Goal: Answer question/provide support

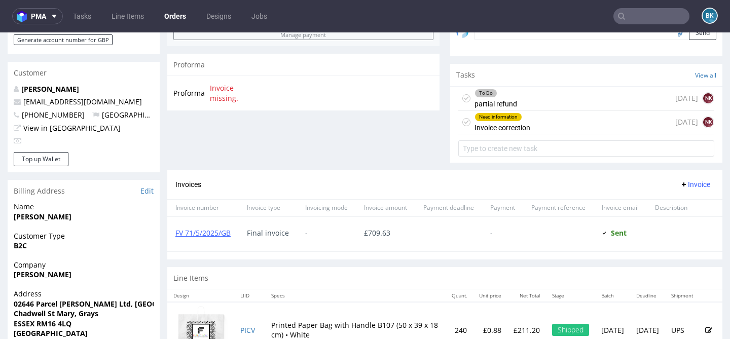
scroll to position [331, 0]
click at [543, 105] on div "To Do partial refund 1 day ago NK" at bounding box center [586, 99] width 256 height 24
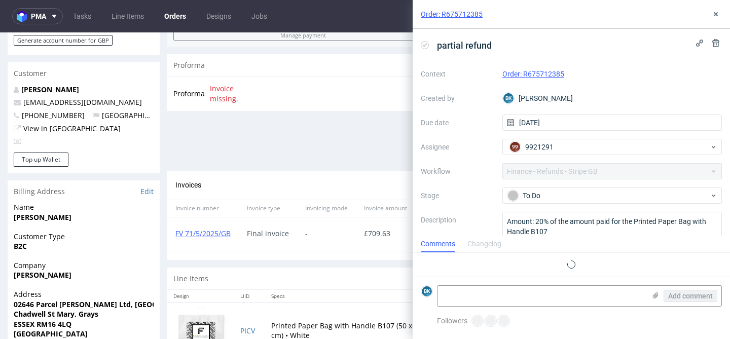
scroll to position [8, 0]
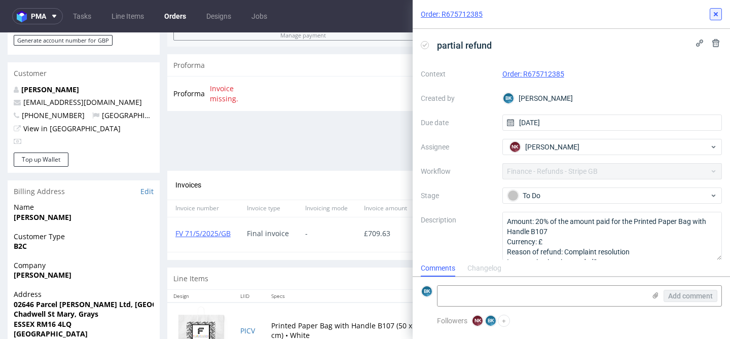
click at [715, 15] on use at bounding box center [716, 14] width 4 height 4
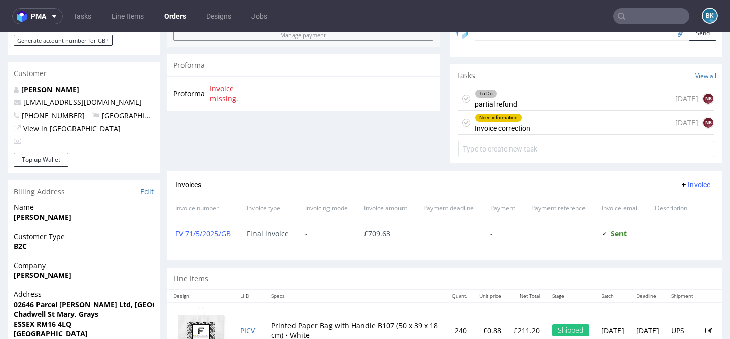
click at [569, 135] on div "Need information Invoice correction 1 day ago NK" at bounding box center [586, 123] width 256 height 24
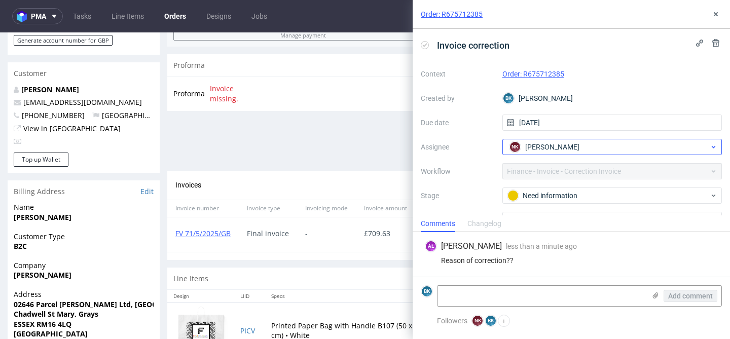
scroll to position [53, 0]
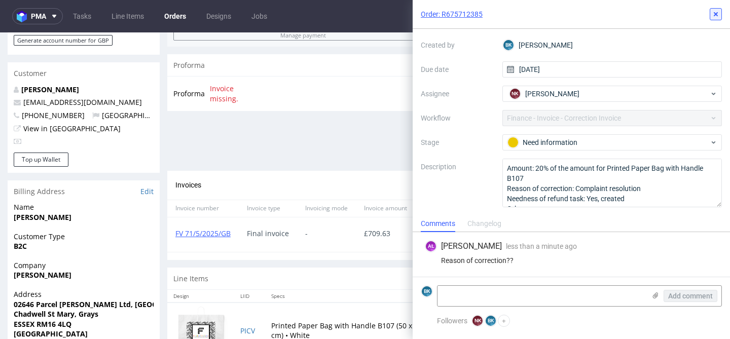
click at [719, 15] on icon at bounding box center [716, 14] width 8 height 8
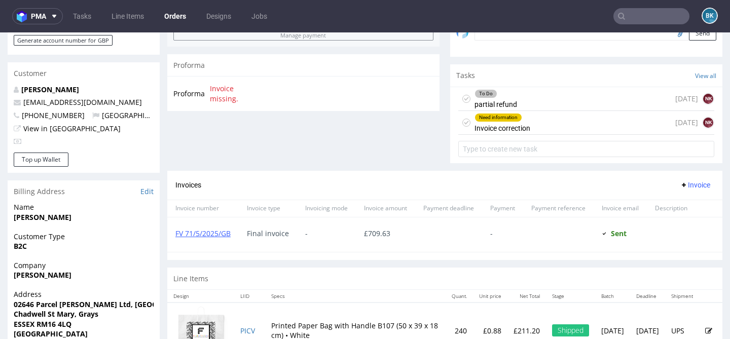
click at [524, 111] on div "To Do partial refund 1 day ago NK" at bounding box center [586, 99] width 256 height 24
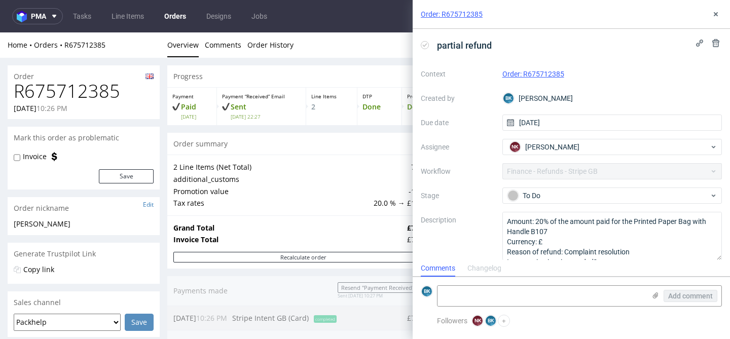
click at [101, 86] on h1 "R675712385" at bounding box center [84, 91] width 140 height 20
copy h1 "R675712385"
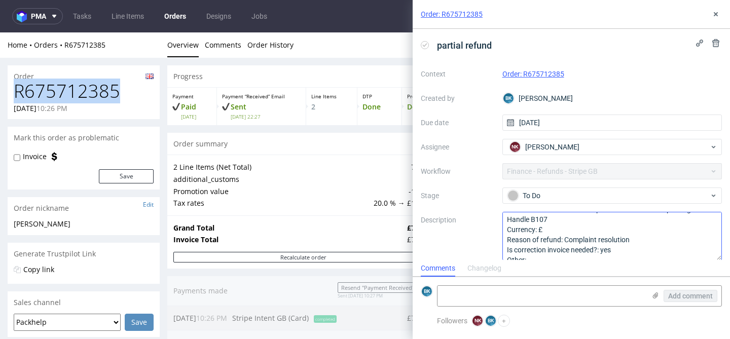
scroll to position [15, 0]
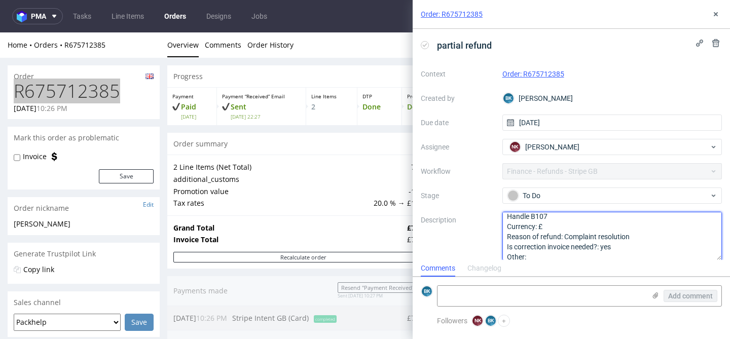
click at [636, 237] on textarea "Amount: 20% of the amount paid for the Printed Paper Bag with Handle B107 Curre…" at bounding box center [612, 236] width 220 height 49
type textarea "Amount: 20% of the amount paid for the Printed Paper Bag with Handle B107 Curre…"
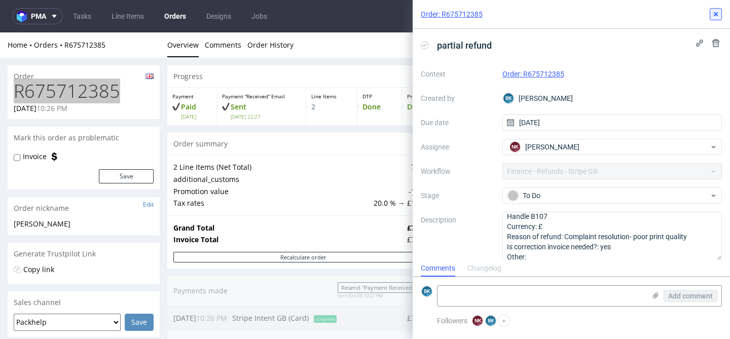
click at [714, 14] on icon at bounding box center [716, 14] width 8 height 8
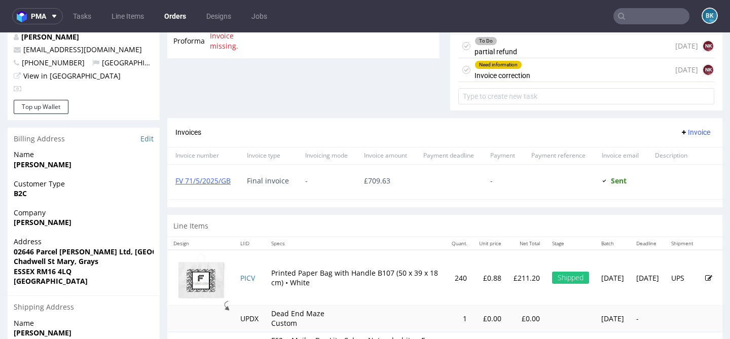
scroll to position [387, 0]
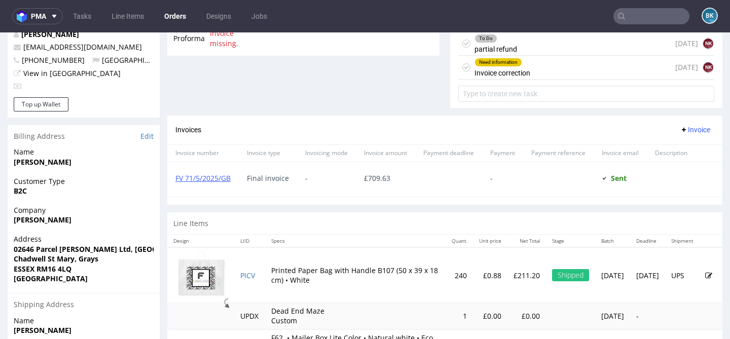
click at [527, 56] on div "To Do partial refund 1 day ago NK" at bounding box center [586, 44] width 256 height 24
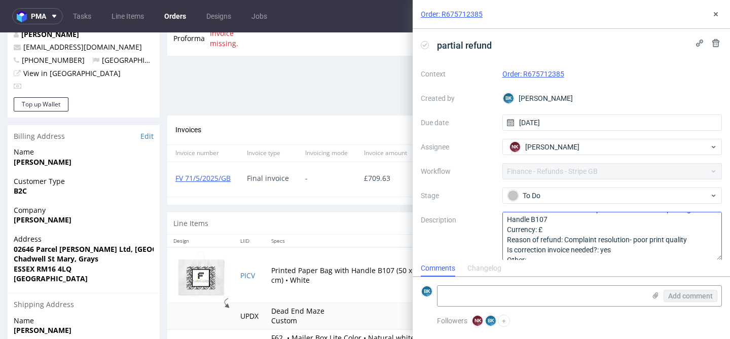
scroll to position [14, 0]
click at [713, 12] on icon at bounding box center [716, 14] width 8 height 8
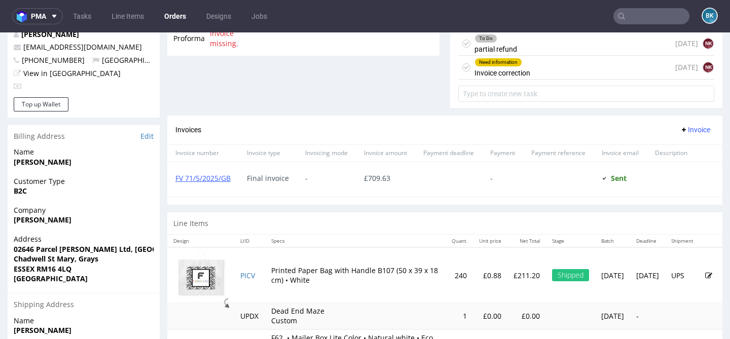
click at [547, 80] on div "Need information Invoice correction 1 day ago NK" at bounding box center [586, 68] width 256 height 24
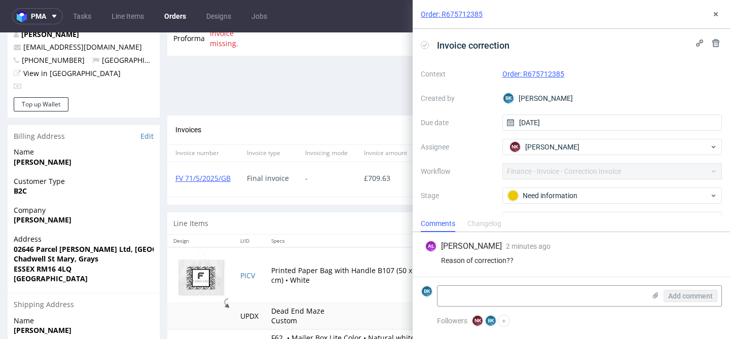
scroll to position [53, 0]
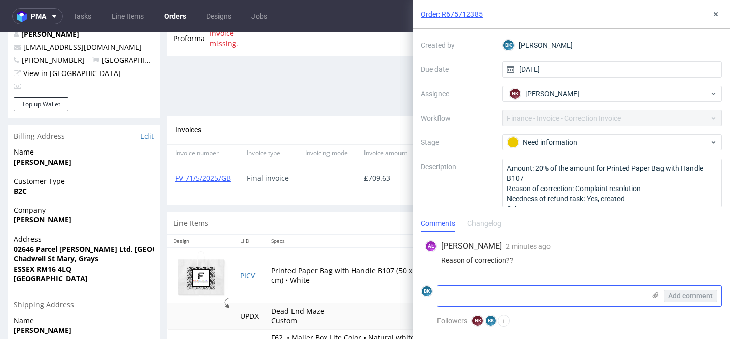
click at [501, 291] on textarea at bounding box center [541, 296] width 208 height 20
type textarea "poor print quality"
click at [692, 298] on span "Add comment" at bounding box center [690, 295] width 45 height 7
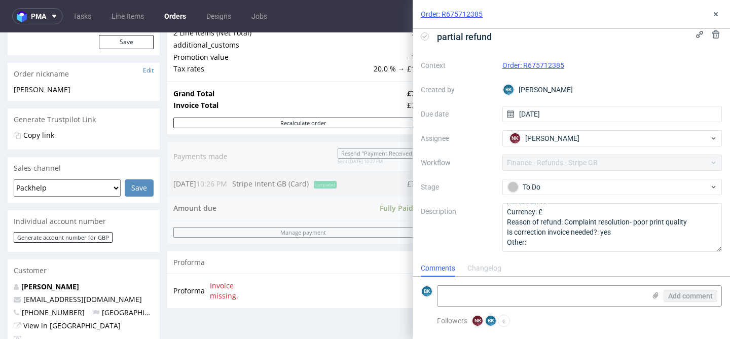
scroll to position [137, 0]
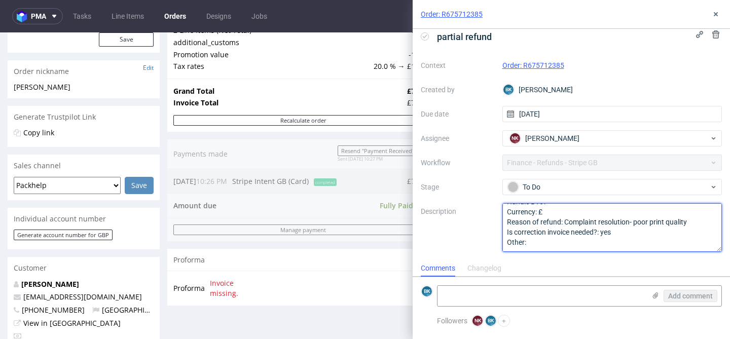
drag, startPoint x: 695, startPoint y: 223, endPoint x: 633, endPoint y: 222, distance: 62.3
click at [633, 222] on textarea "Amount: 20% of the amount paid for the Printed Paper Bag with Handle B107 Curre…" at bounding box center [612, 227] width 220 height 49
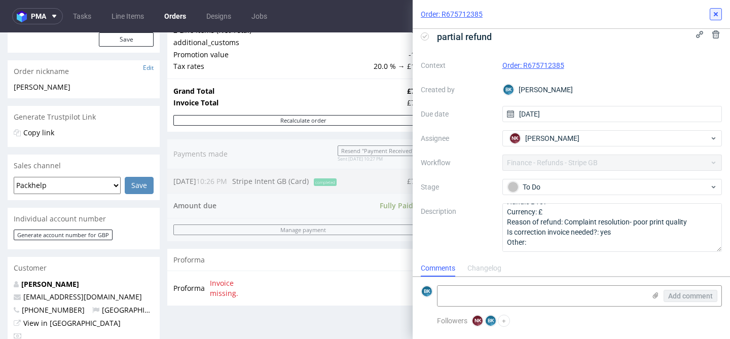
click at [718, 13] on icon at bounding box center [716, 14] width 8 height 8
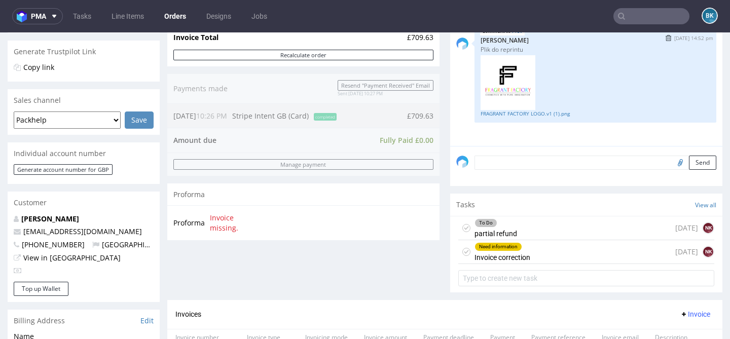
scroll to position [219, 0]
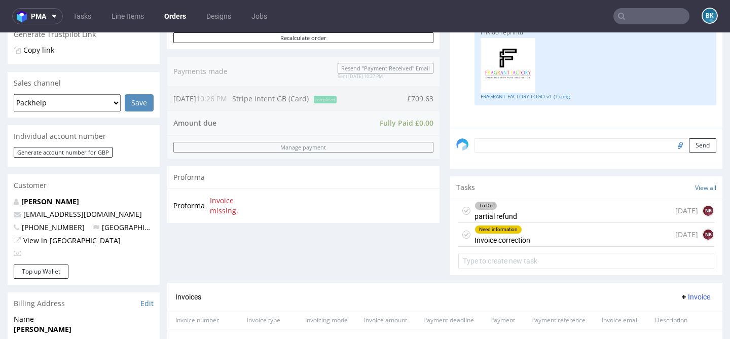
click at [543, 247] on div "Need information Invoice correction 1 day ago NK" at bounding box center [586, 235] width 256 height 24
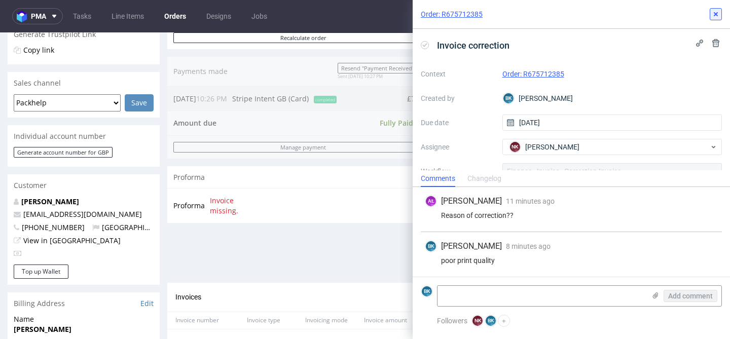
click at [715, 14] on use at bounding box center [716, 14] width 4 height 4
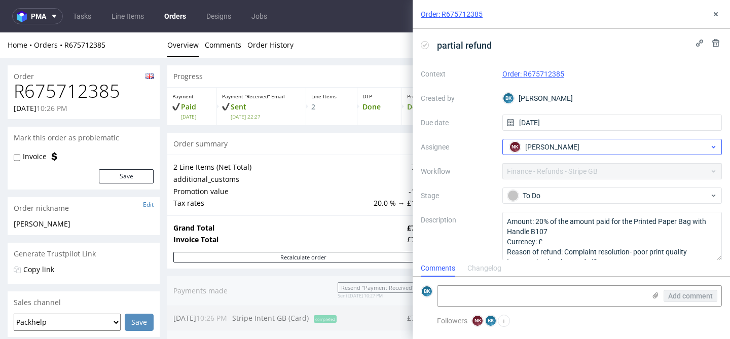
scroll to position [9, 0]
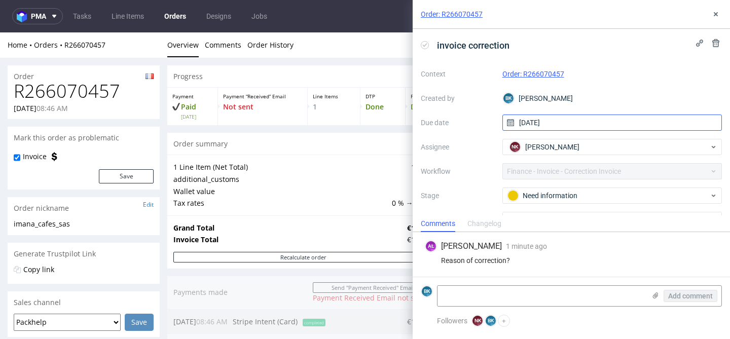
scroll to position [14, 0]
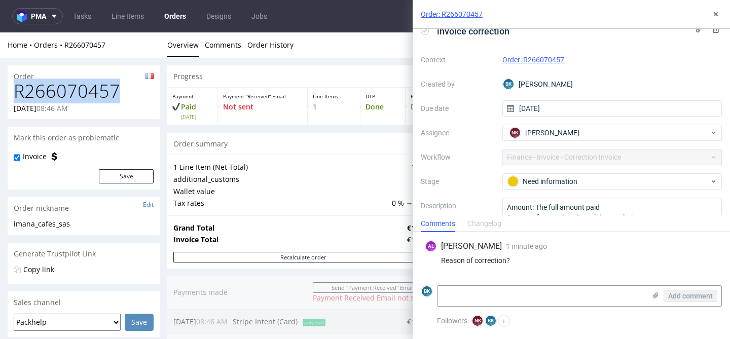
drag, startPoint x: 122, startPoint y: 94, endPoint x: 8, endPoint y: 93, distance: 114.0
click at [8, 93] on div "R266070457 24.07.2025 08:46 AM" at bounding box center [84, 100] width 152 height 38
copy h1 "R266070457"
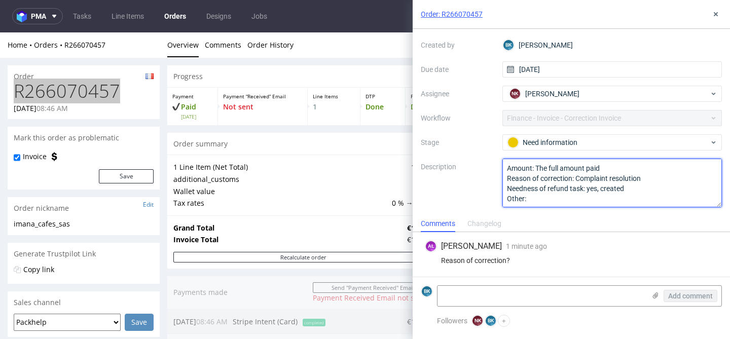
click at [655, 181] on textarea "Amount: The full amount paid Reason of correction: Complaint resolution Neednes…" at bounding box center [612, 183] width 220 height 49
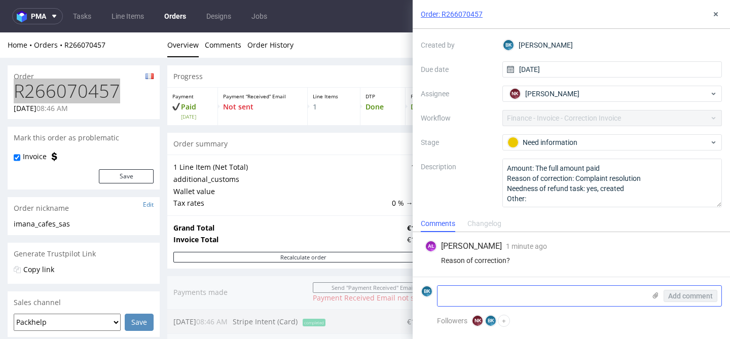
click at [503, 302] on textarea at bounding box center [541, 296] width 208 height 20
type textarea "O"
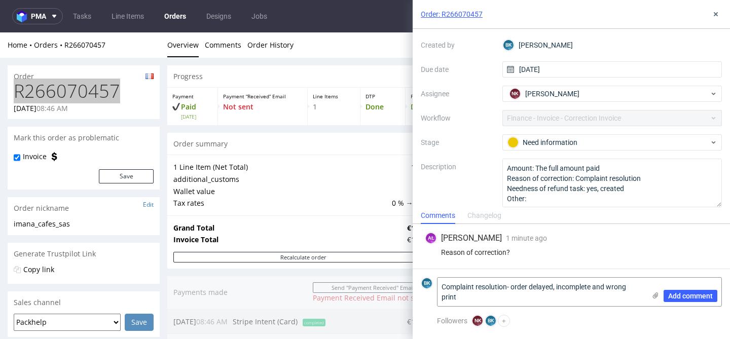
scroll to position [0, 0]
type textarea "Complaint resolution- order delayed, incomplete and wrong print"
click at [674, 293] on span "Add comment" at bounding box center [690, 295] width 45 height 7
